Goal: Transaction & Acquisition: Register for event/course

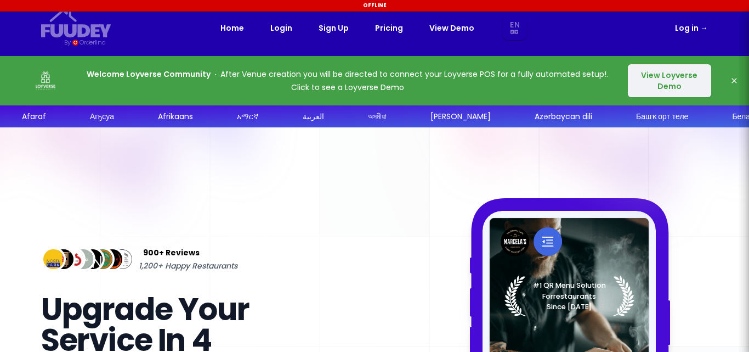
select select "en"
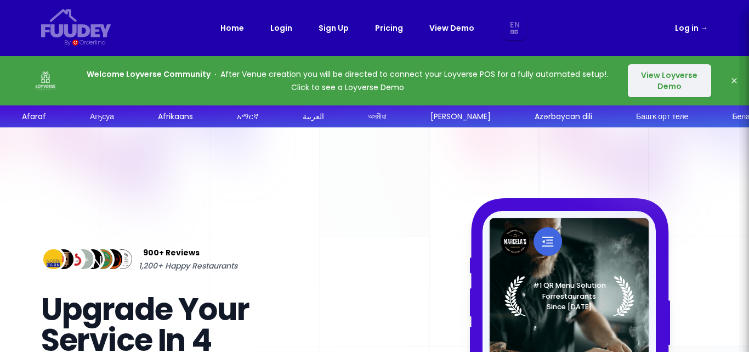
select select "en"
click at [673, 85] on button "View Loyverse Demo" at bounding box center [669, 80] width 83 height 33
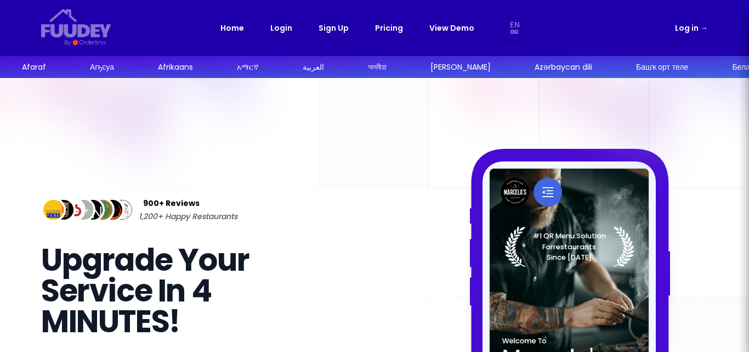
select select "en"
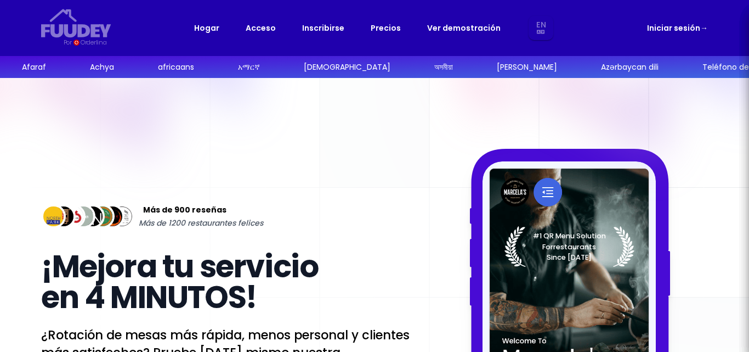
click at [717, 136] on div "Más de 900 reseñas Más de 1200 restaurantes felices ¡Mejora tu servicio en 4 MI…" at bounding box center [375, 348] width 702 height 540
click at [741, 134] on rect at bounding box center [374, 348] width 749 height 540
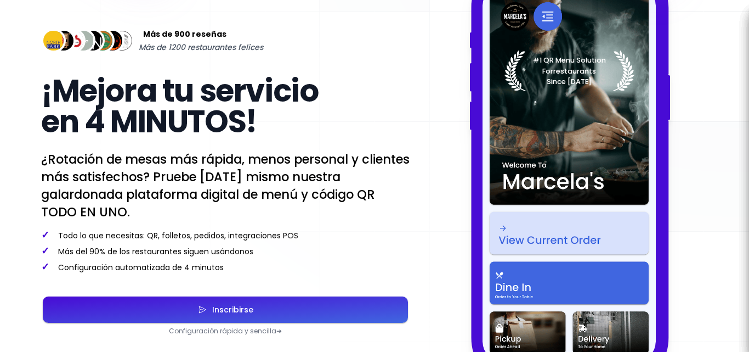
scroll to position [198, 0]
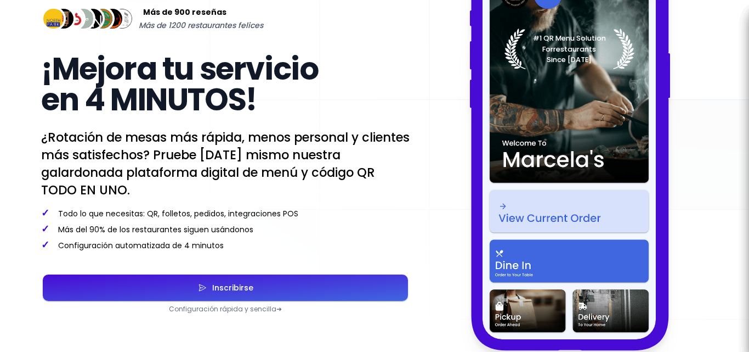
click at [271, 289] on button "Inscribirse" at bounding box center [225, 287] width 365 height 26
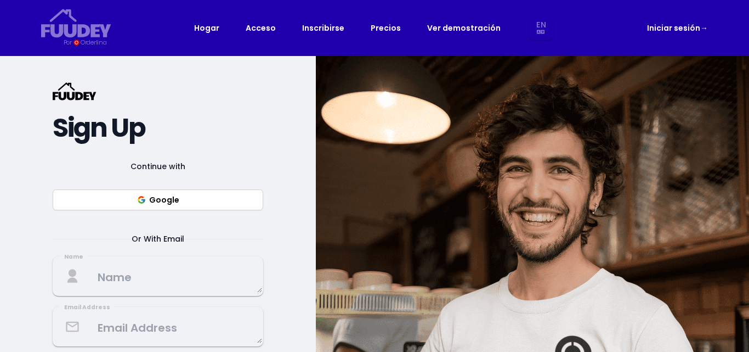
select select "en"
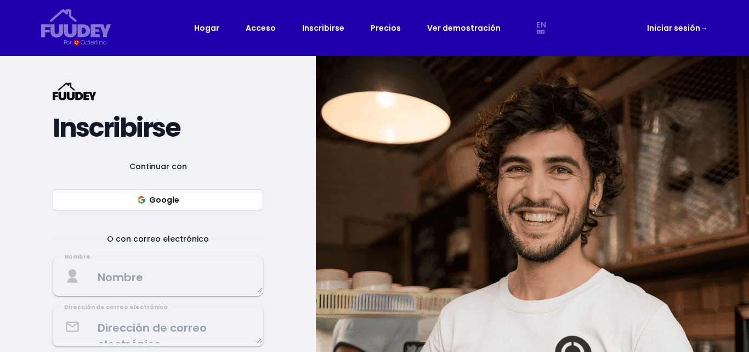
click at [201, 284] on textarea at bounding box center [158, 276] width 208 height 32
select select "en"
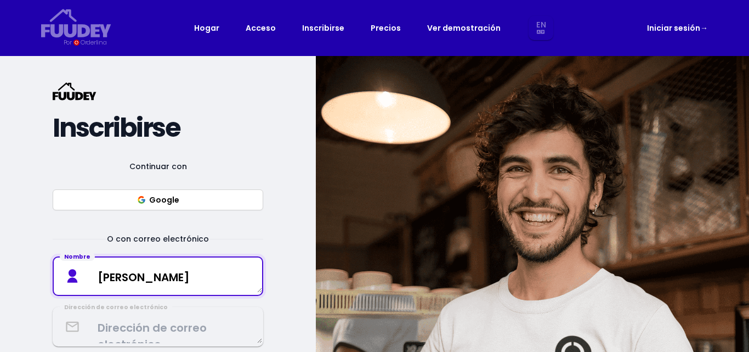
type textarea "Mauricio Trujillo"
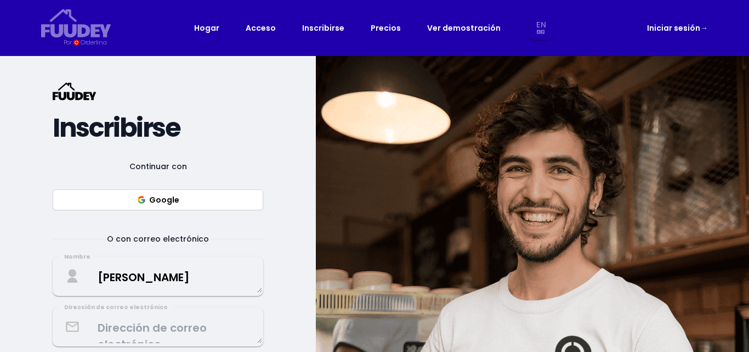
click at [298, 217] on div "{/* Added fill="currentColor" here */} {/* This rectangle defines the backgroun…" at bounding box center [158, 297] width 316 height 483
select select "en"
click at [272, 315] on div "{/* Added fill="currentColor" here */} {/* This rectangle defines the backgroun…" at bounding box center [158, 297] width 316 height 483
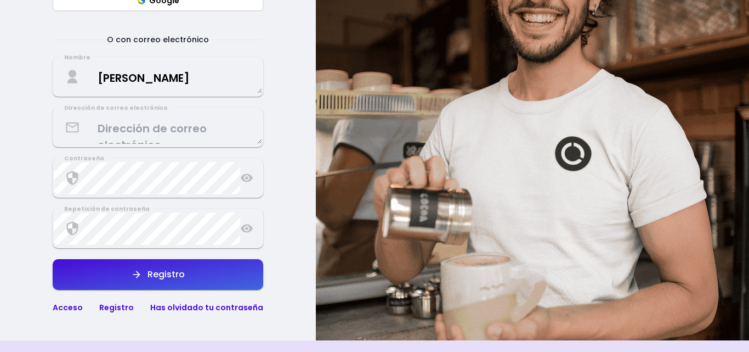
scroll to position [198, 0]
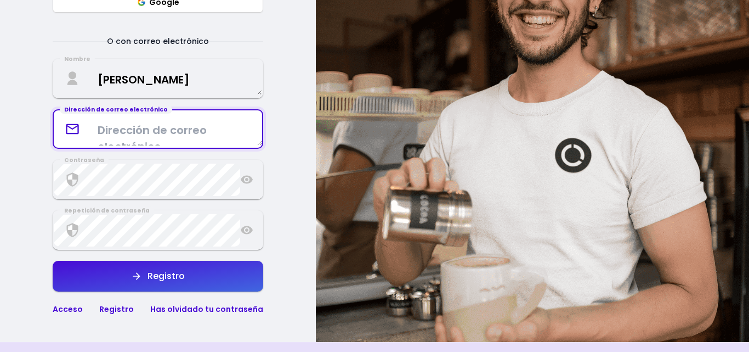
click at [189, 119] on textarea at bounding box center [158, 129] width 208 height 32
type textarea "mautru05@gmail.com"
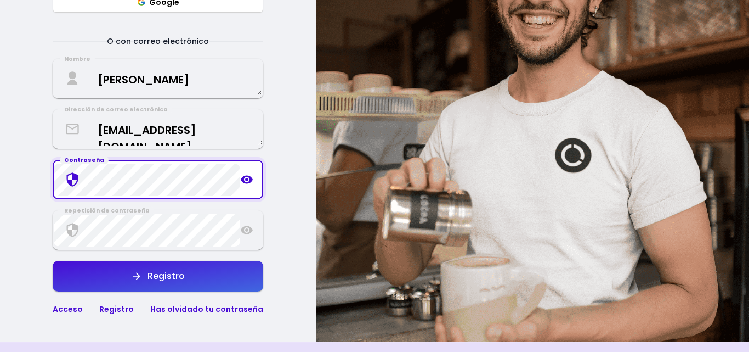
click at [247, 183] on icon at bounding box center [247, 180] width 12 height 8
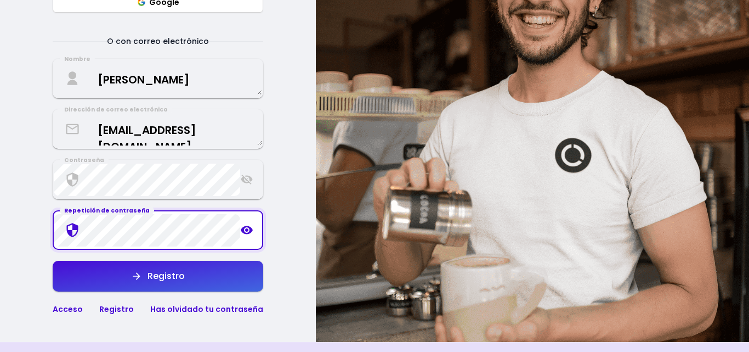
click at [245, 227] on icon at bounding box center [247, 230] width 12 height 8
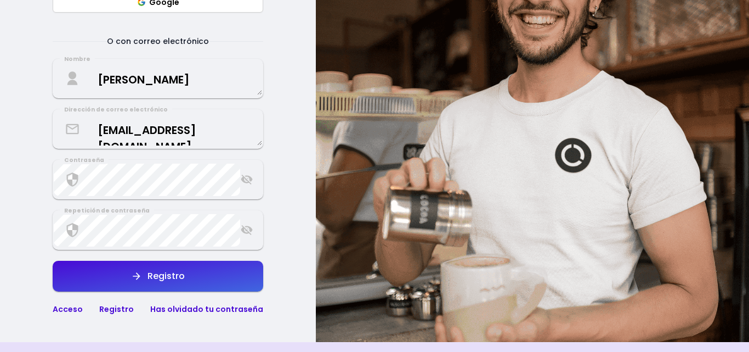
click at [208, 277] on button "Registro" at bounding box center [158, 276] width 211 height 31
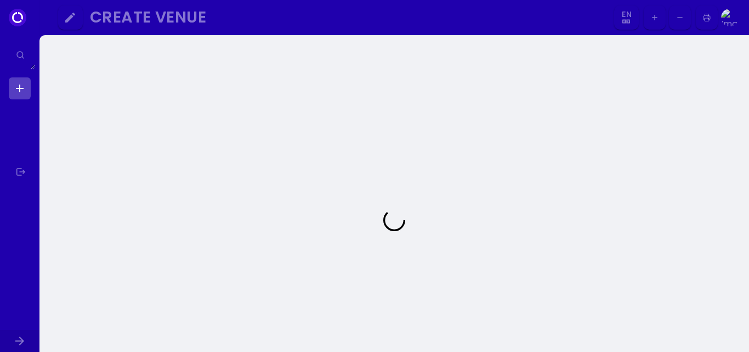
select select "en"
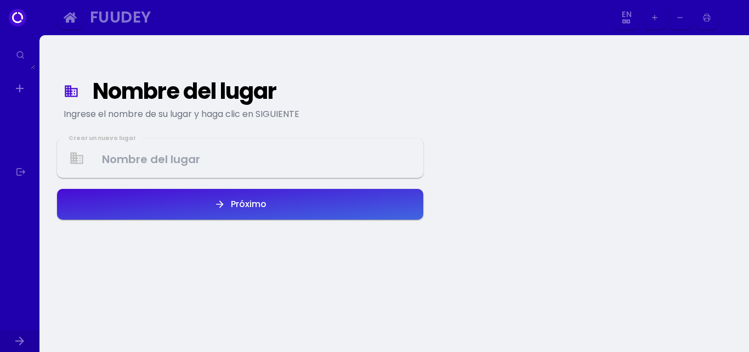
select select "en"
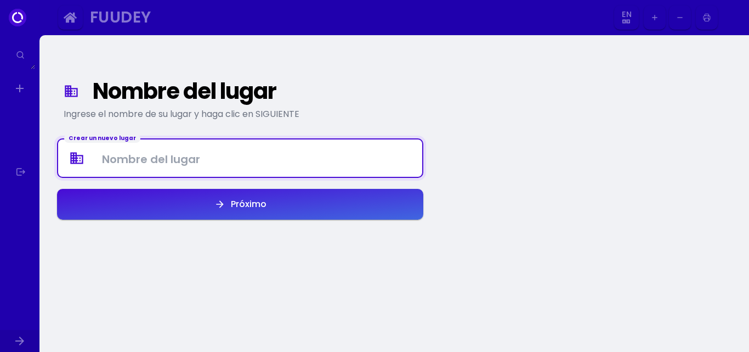
click at [270, 156] on Venue at bounding box center [240, 158] width 364 height 32
type Venue "E"
type Venue "Restaurante Bucanero"
click at [252, 201] on font "Próximo" at bounding box center [249, 204] width 36 height 13
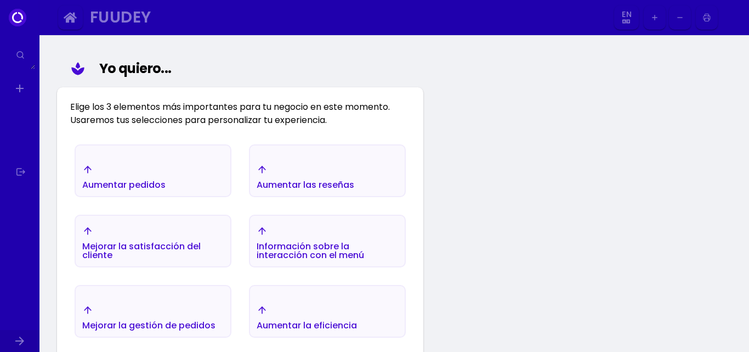
scroll to position [127, 0]
drag, startPoint x: 749, startPoint y: 158, endPoint x: 749, endPoint y: 199, distance: 40.6
click at [749, 199] on div "Nombre del lugar Ingrese el nombre de su lugar y haga clic en SIGUIENTE Yo quie…" at bounding box center [395, 300] width 710 height 785
click at [188, 174] on div "Aumentar pedidos" at bounding box center [153, 176] width 155 height 38
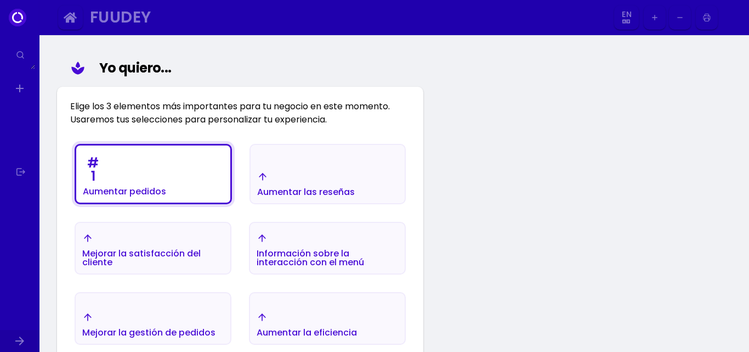
click at [166, 196] on div "Mejorar la gestión de pedidos" at bounding box center [124, 174] width 83 height 44
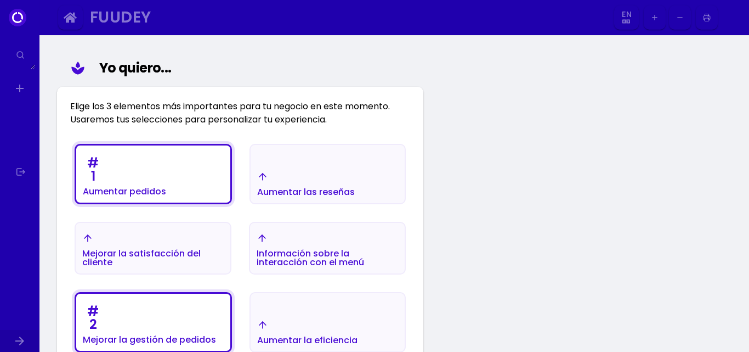
click at [166, 196] on div "Mejorar la satisfacción del cliente" at bounding box center [124, 191] width 83 height 9
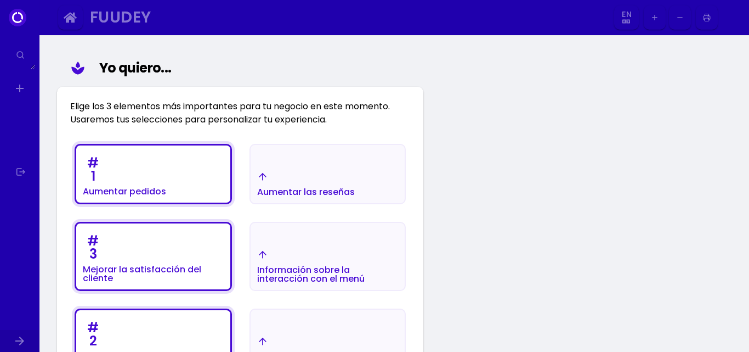
click at [425, 295] on div "Nombre del lugar Ingrese el nombre de su lugar y haga clic en SIGUIENTE Yo quie…" at bounding box center [240, 336] width 384 height 838
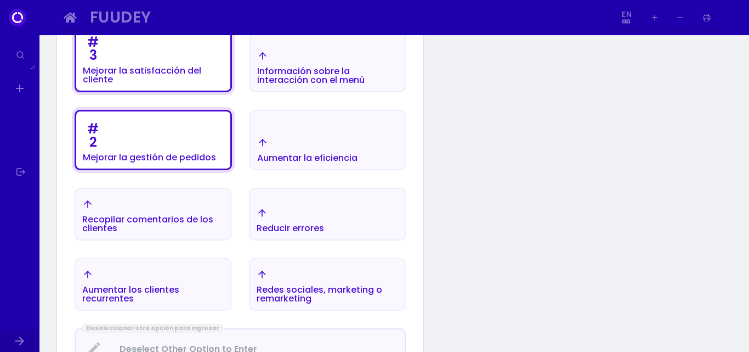
scroll to position [325, 0]
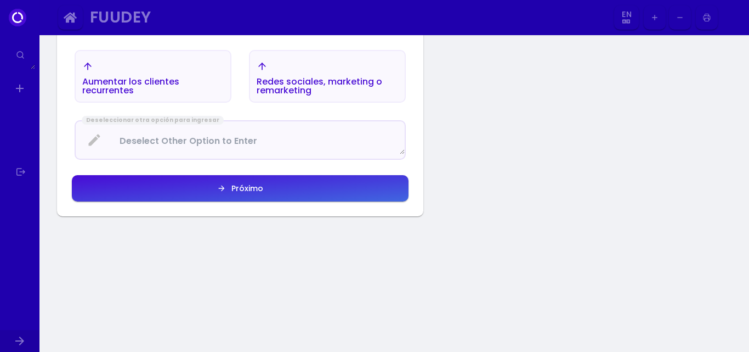
scroll to position [544, 0]
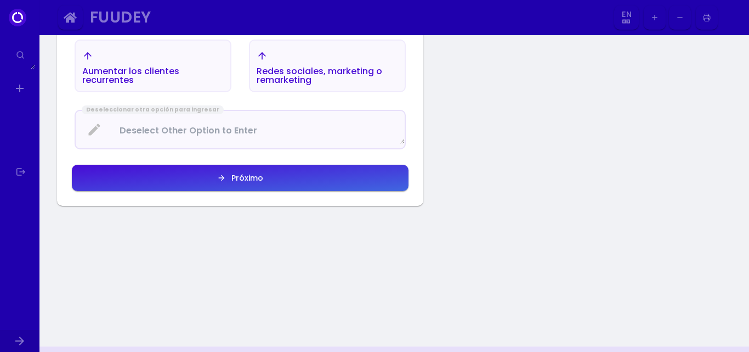
select select "en"
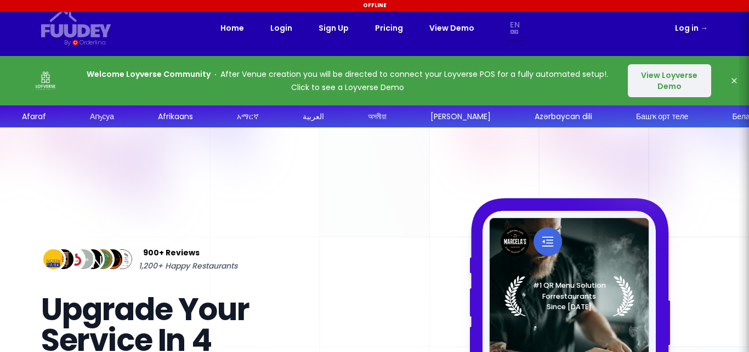
select select "en"
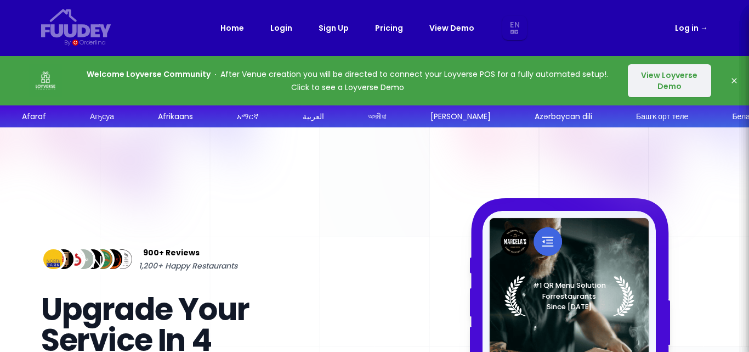
select select "en"
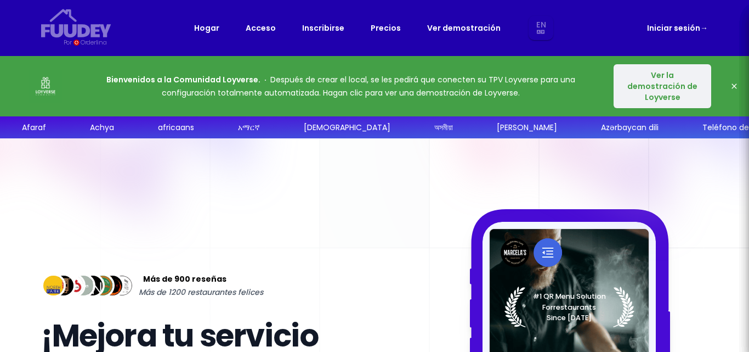
select select "en"
